Goal: Task Accomplishment & Management: Use online tool/utility

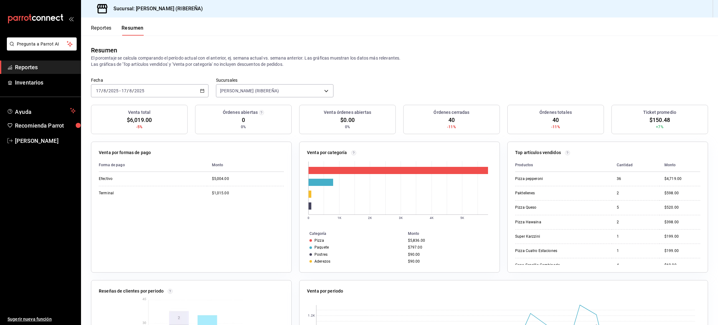
drag, startPoint x: 0, startPoint y: 0, endPoint x: 154, endPoint y: 127, distance: 199.6
click at [215, 194] on div "$1,015.00" at bounding box center [248, 192] width 72 height 5
click at [102, 32] on button "Reportes" at bounding box center [101, 30] width 21 height 11
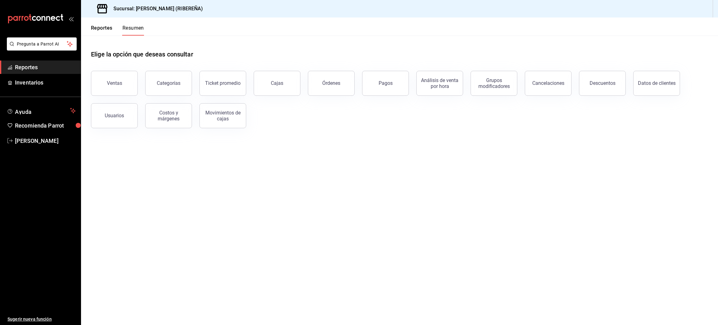
click at [102, 32] on button "Reportes" at bounding box center [101, 30] width 21 height 11
click at [114, 80] on button "Ventas" at bounding box center [114, 83] width 47 height 25
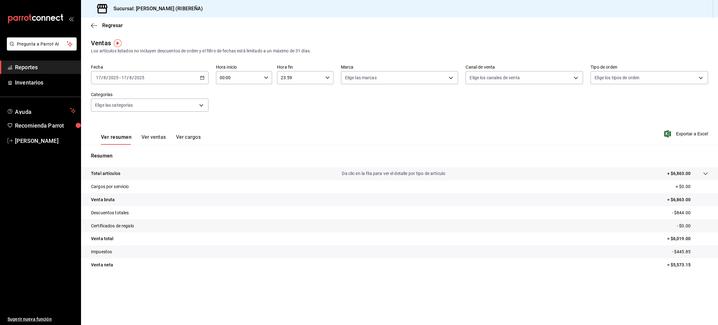
click at [152, 139] on button "Ver ventas" at bounding box center [153, 139] width 25 height 11
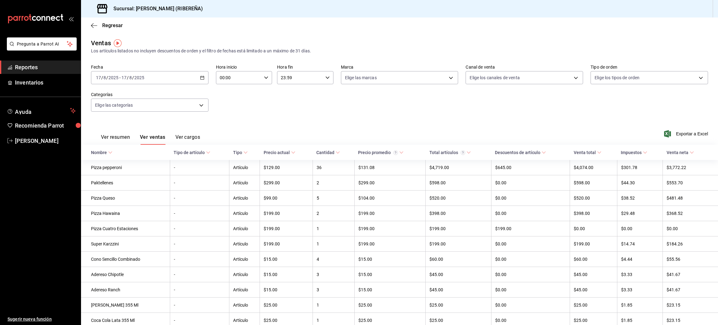
click at [114, 139] on button "Ver resumen" at bounding box center [115, 139] width 29 height 11
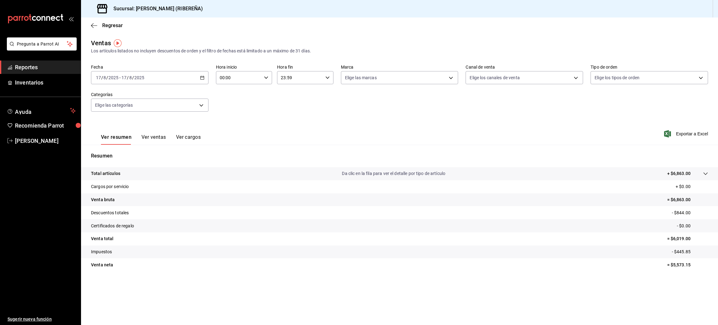
click at [694, 169] on tr "Total artículos Da clic en la fila para ver el detalle por tipo de artículo + $…" at bounding box center [399, 173] width 637 height 13
click at [150, 136] on button "Ver ventas" at bounding box center [153, 139] width 25 height 11
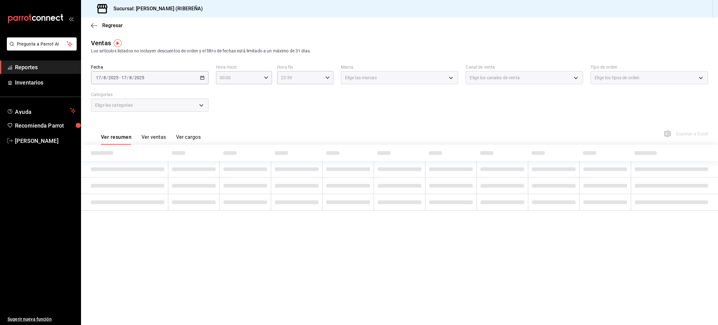
click at [150, 136] on button "Ver ventas" at bounding box center [153, 139] width 25 height 11
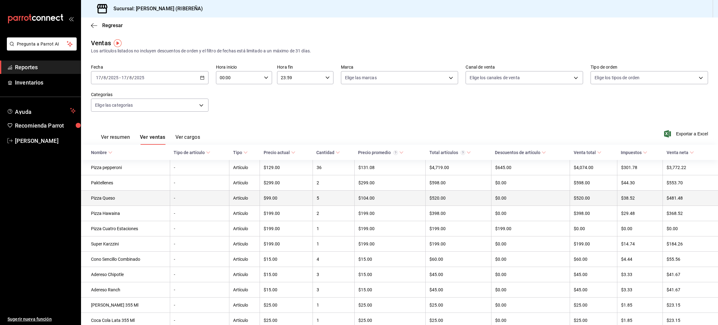
click at [172, 196] on td "-" at bounding box center [200, 197] width 60 height 15
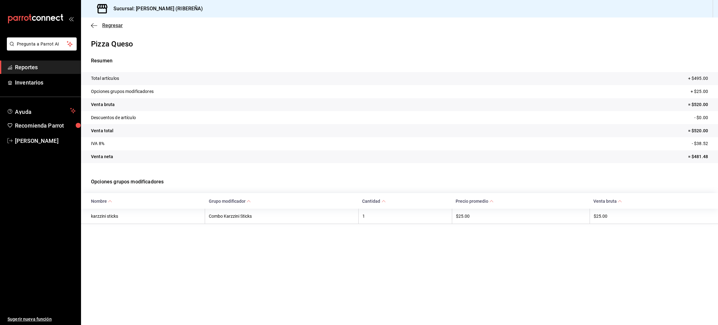
click at [91, 26] on icon "button" at bounding box center [94, 26] width 6 height 6
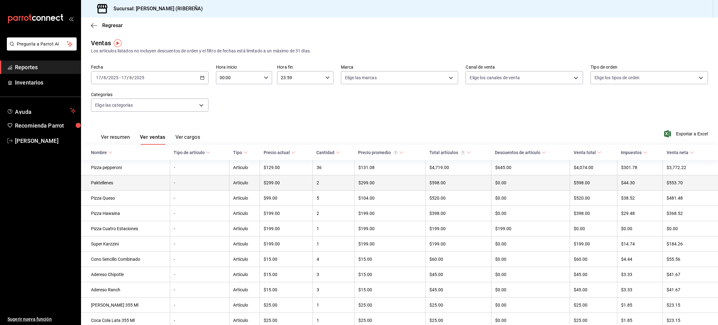
scroll to position [60, 0]
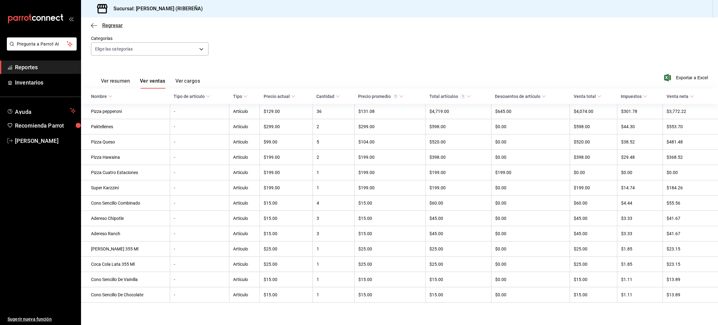
click at [93, 25] on icon "button" at bounding box center [94, 26] width 6 height 6
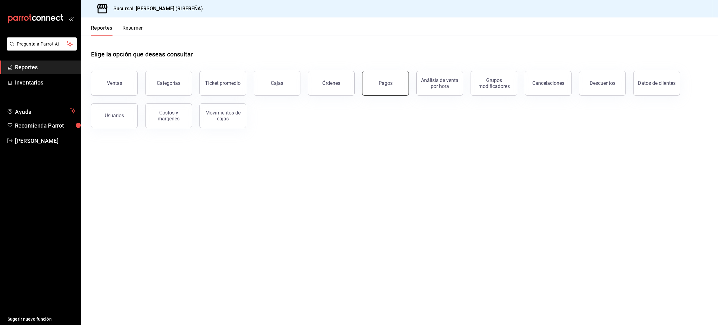
click at [382, 84] on div "Pagos" at bounding box center [386, 83] width 14 height 6
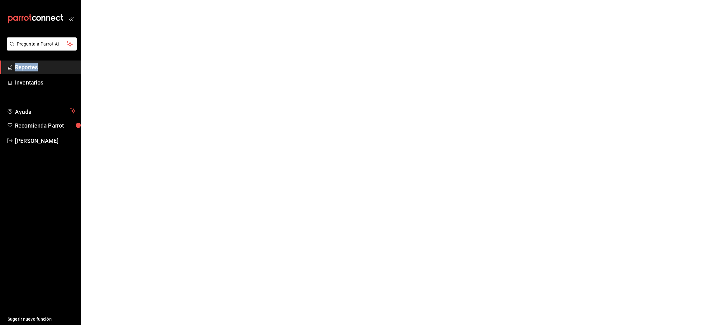
click at [382, 0] on html "Pregunta a Parrot AI Reportes Inventarios Ayuda Recomienda Parrot [PERSON_NAME]…" at bounding box center [359, 0] width 718 height 0
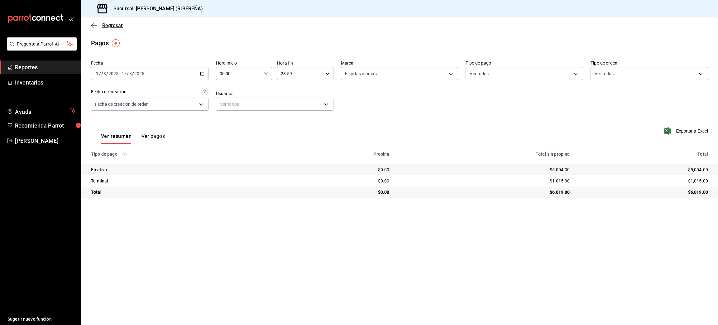
click at [91, 26] on icon "button" at bounding box center [94, 26] width 6 height 6
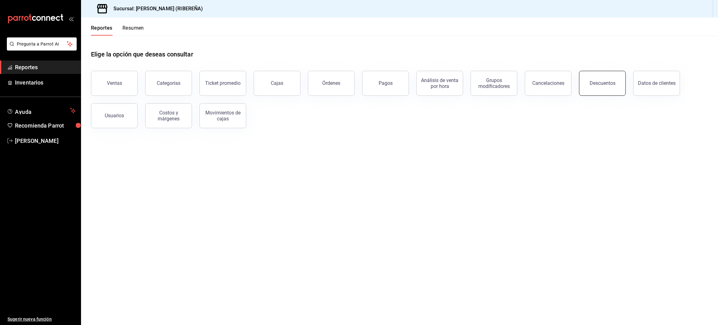
click at [603, 88] on button "Descuentos" at bounding box center [602, 83] width 47 height 25
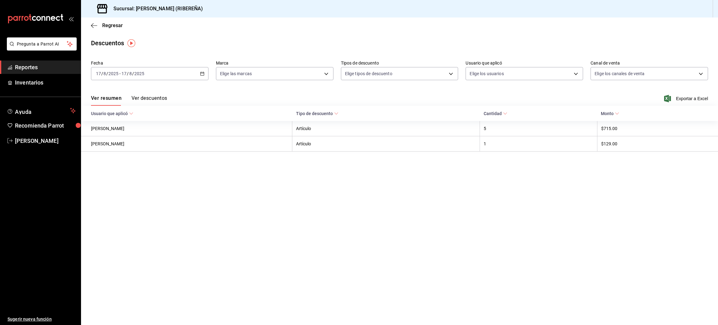
click at [158, 98] on button "Ver descuentos" at bounding box center [149, 100] width 36 height 11
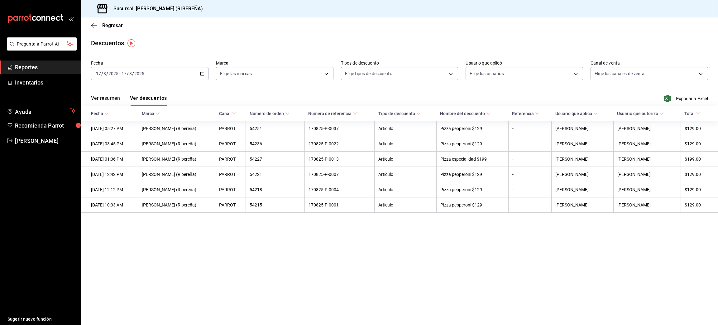
click at [107, 100] on button "Ver resumen" at bounding box center [105, 100] width 29 height 11
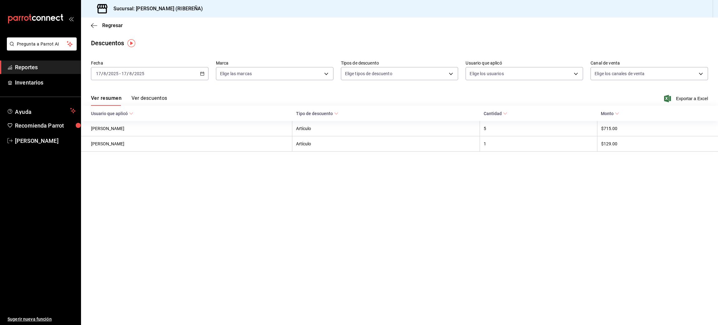
click at [142, 98] on button "Ver descuentos" at bounding box center [149, 100] width 36 height 11
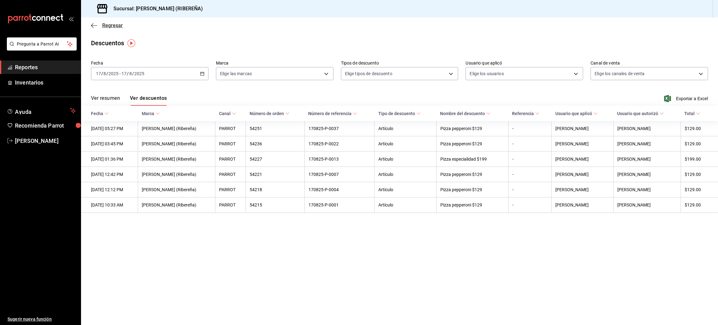
click at [92, 27] on icon "button" at bounding box center [92, 25] width 2 height 5
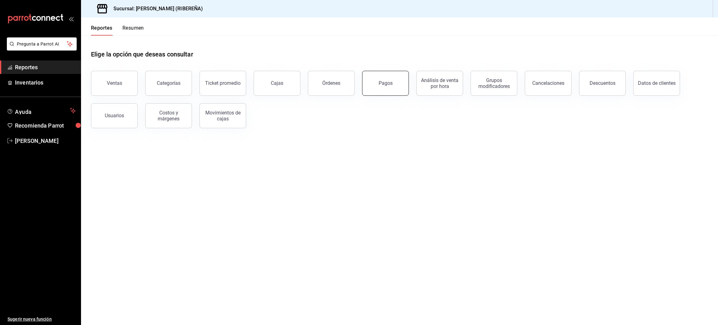
click at [377, 82] on button "Pagos" at bounding box center [385, 83] width 47 height 25
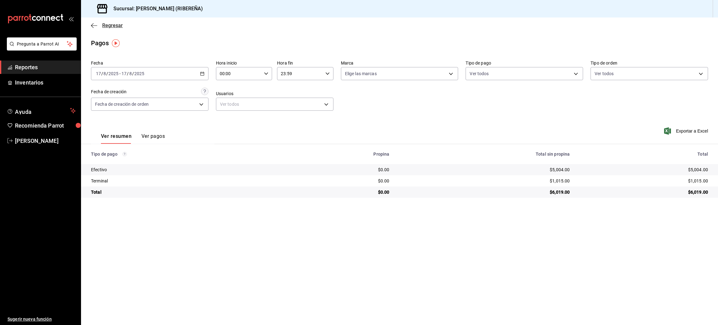
click at [93, 24] on icon "button" at bounding box center [92, 25] width 2 height 5
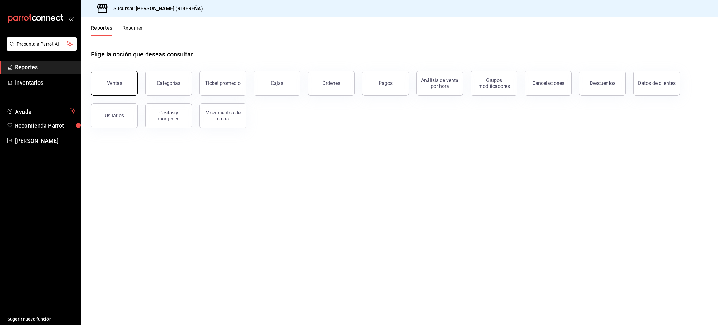
click at [115, 83] on div "Ventas" at bounding box center [114, 83] width 15 height 6
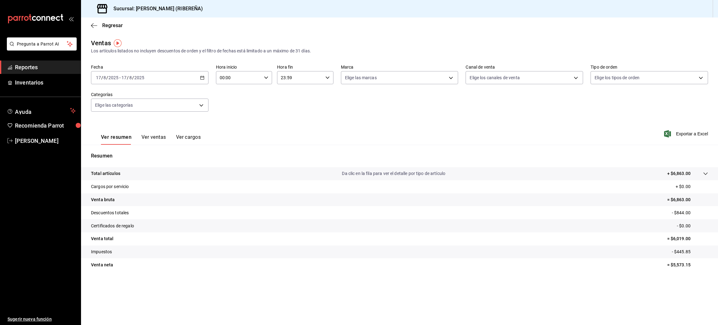
click at [665, 222] on tr "Certificados de regalo - $0.00" at bounding box center [399, 225] width 637 height 13
click at [91, 23] on icon "button" at bounding box center [94, 26] width 6 height 6
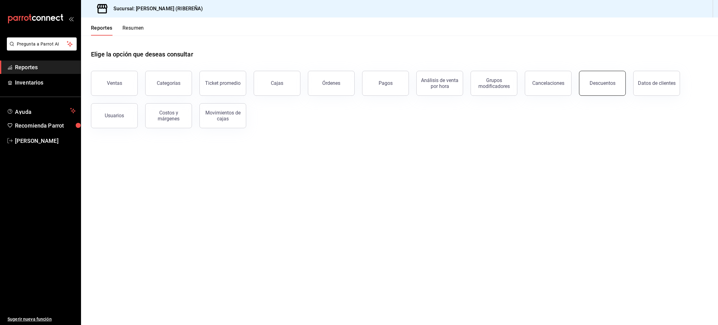
click at [610, 85] on div "Descuentos" at bounding box center [602, 83] width 26 height 6
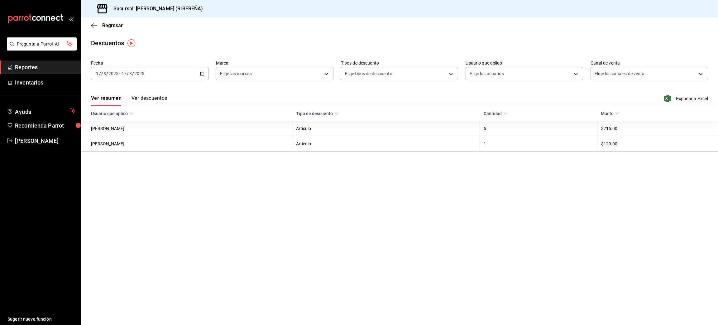
click at [448, 243] on main "Regresar Descuentos Fecha [DATE] [DATE] - [DATE] [DATE] Marca Elige las marcas …" at bounding box center [399, 170] width 637 height 307
click at [681, 97] on span "Exportar a Excel" at bounding box center [686, 98] width 43 height 7
click at [152, 101] on button "Ver descuentos" at bounding box center [149, 100] width 36 height 11
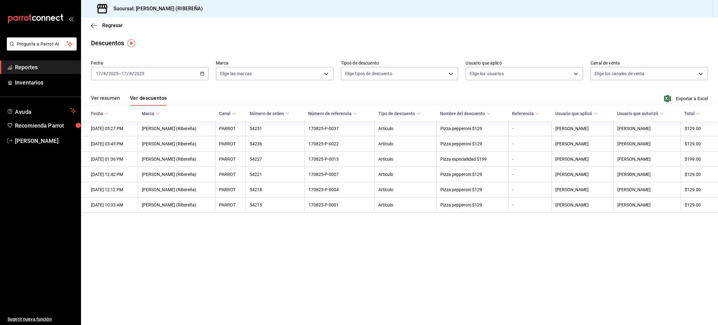
click at [109, 96] on button "Ver resumen" at bounding box center [105, 100] width 29 height 11
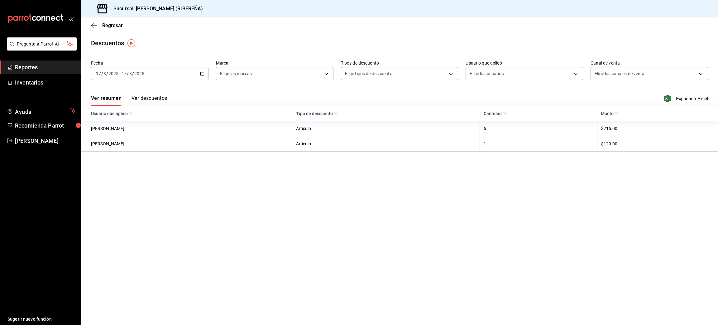
click at [141, 97] on button "Ver descuentos" at bounding box center [149, 100] width 36 height 11
